Goal: Task Accomplishment & Management: Use online tool/utility

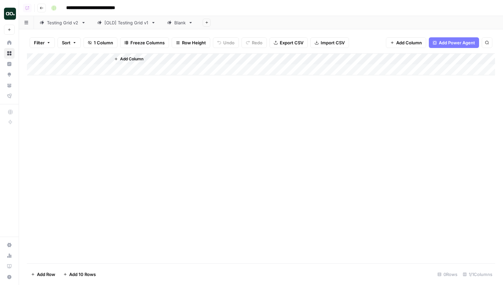
click at [439, 44] on span "Add Power Agent" at bounding box center [457, 42] width 36 height 7
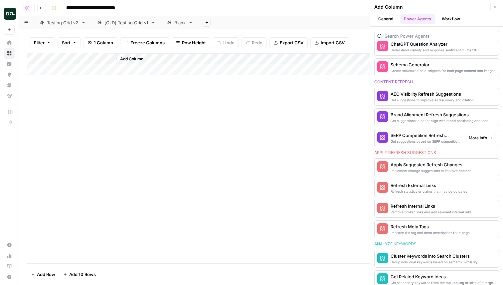
scroll to position [336, 0]
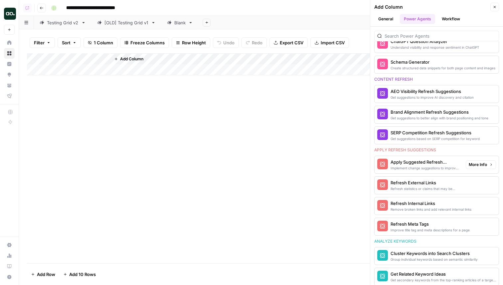
click at [437, 168] on div "Implement change suggestions to improve content" at bounding box center [426, 167] width 70 height 5
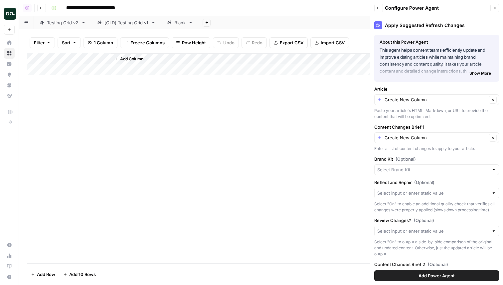
click at [448, 277] on span "Add Power Agent" at bounding box center [437, 275] width 36 height 7
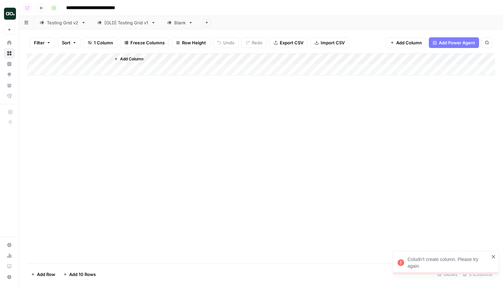
click at [456, 40] on span "Add Power Agent" at bounding box center [457, 42] width 36 height 7
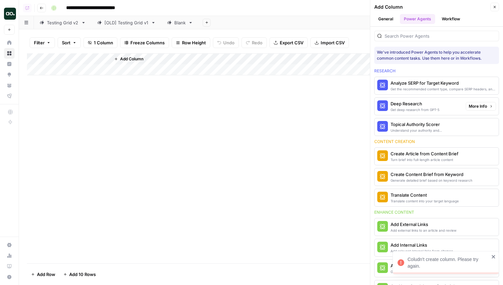
click at [422, 103] on div "Deep Research" at bounding box center [415, 103] width 49 height 7
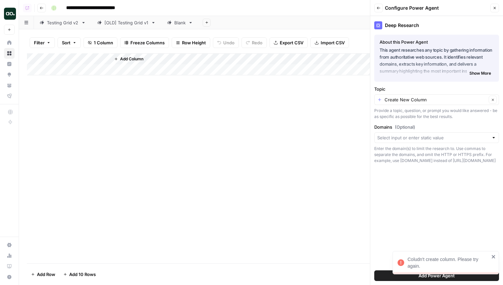
click at [430, 275] on span "Add Power Agent" at bounding box center [437, 275] width 36 height 7
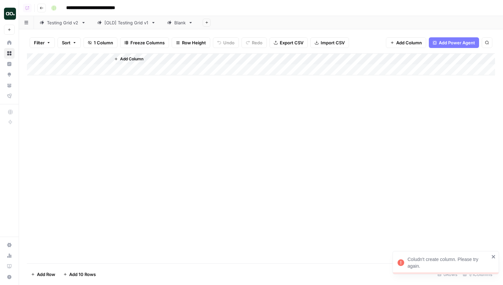
click at [469, 40] on span "Add Power Agent" at bounding box center [457, 42] width 36 height 7
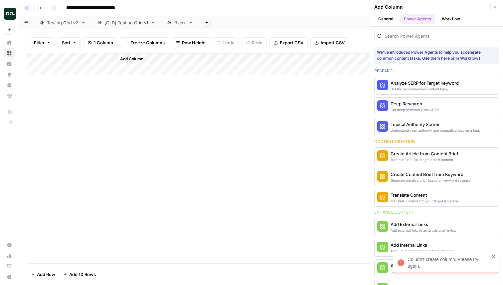
click at [423, 104] on div "Deep Research" at bounding box center [415, 103] width 49 height 7
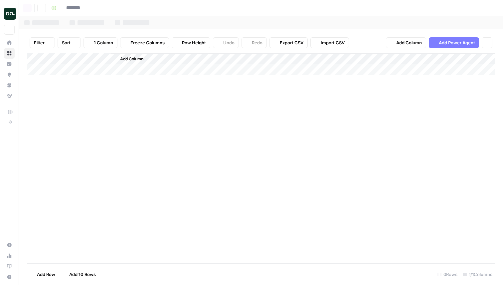
type input "**********"
click at [453, 44] on span "Add Power Agent" at bounding box center [457, 42] width 36 height 7
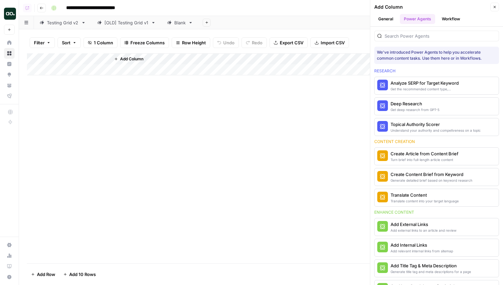
click at [426, 99] on button "Deep Research Get deep research from GPT-5" at bounding box center [437, 106] width 124 height 17
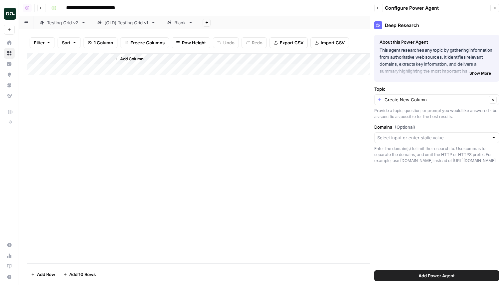
click at [429, 274] on span "Add Power Agent" at bounding box center [437, 275] width 36 height 7
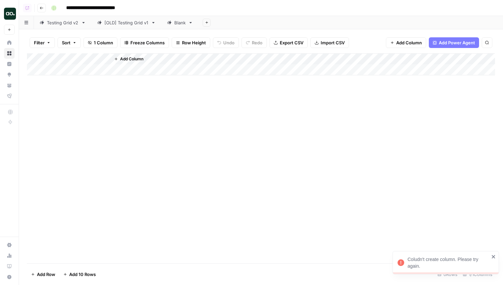
click at [433, 262] on div "Coludn't create column. Please try again." at bounding box center [449, 262] width 82 height 13
click at [433, 262] on div "**********" at bounding box center [251, 142] width 503 height 285
click at [448, 40] on span "Add Power Agent" at bounding box center [457, 42] width 36 height 7
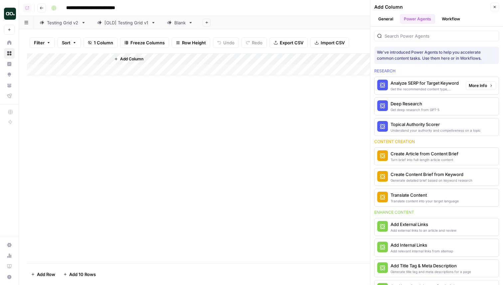
click at [453, 84] on div "Analyze SERP for Target Keyword" at bounding box center [426, 83] width 70 height 7
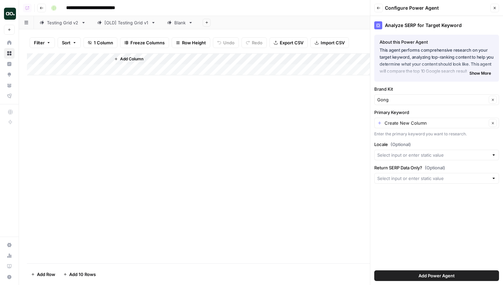
click at [427, 274] on span "Add Power Agent" at bounding box center [437, 275] width 36 height 7
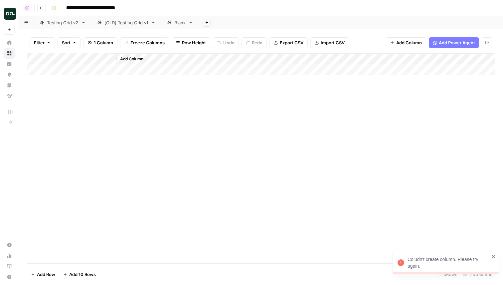
click at [452, 44] on span "Add Power Agent" at bounding box center [457, 42] width 36 height 7
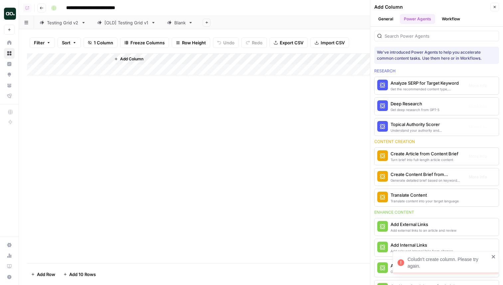
click at [407, 198] on div "Translate content into your target language" at bounding box center [425, 200] width 68 height 5
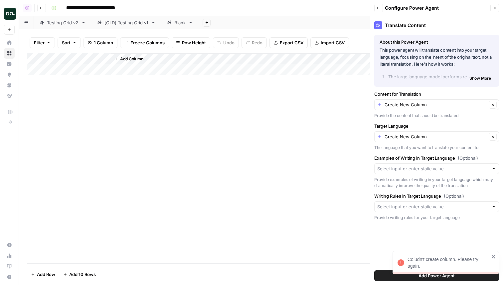
click at [388, 272] on button "Add Power Agent" at bounding box center [437, 275] width 125 height 11
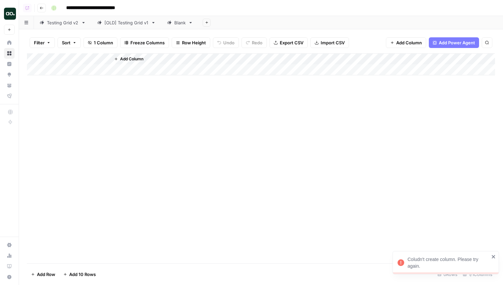
click at [124, 59] on span "Add Column" at bounding box center [131, 59] width 23 height 6
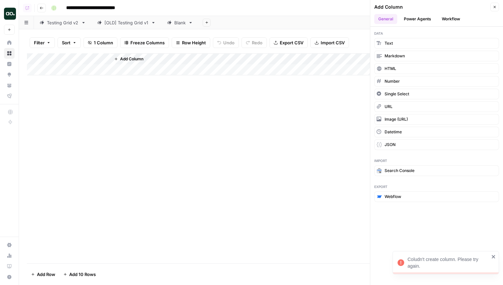
click at [420, 18] on button "Power Agents" at bounding box center [417, 19] width 35 height 10
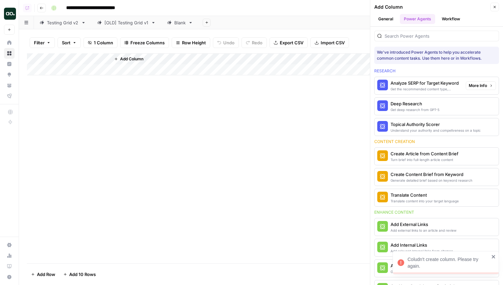
click at [410, 87] on div "Get the recommended content type, compare SERP headers, and analyze SERP patter…" at bounding box center [426, 88] width 70 height 5
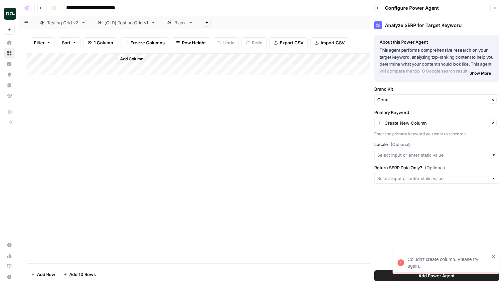
click at [390, 274] on button "Add Power Agent" at bounding box center [437, 275] width 125 height 11
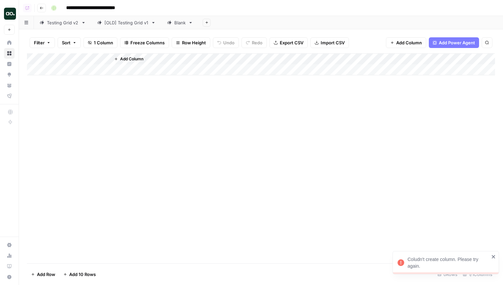
click at [125, 58] on span "Add Column" at bounding box center [131, 59] width 23 height 6
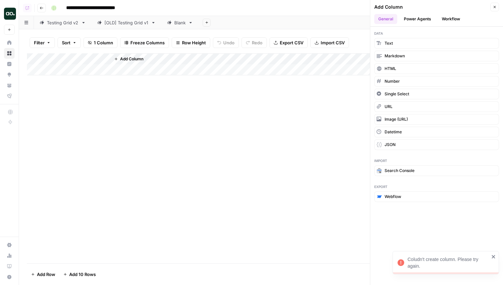
click at [127, 13] on header "**********" at bounding box center [261, 8] width 484 height 16
click at [124, 20] on div "[OLD] Testing Grid v1" at bounding box center [127, 22] width 44 height 7
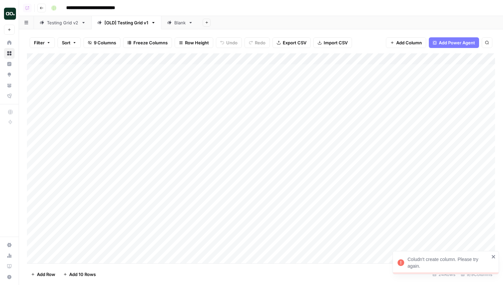
click at [65, 21] on div "Testing Grid v2" at bounding box center [63, 22] width 32 height 7
click at [298, 57] on div "Add Column" at bounding box center [261, 158] width 468 height 210
click at [297, 19] on div "Add Sheet" at bounding box center [351, 22] width 305 height 13
click at [301, 58] on div "Add Column" at bounding box center [261, 158] width 468 height 210
